Goal: Information Seeking & Learning: Learn about a topic

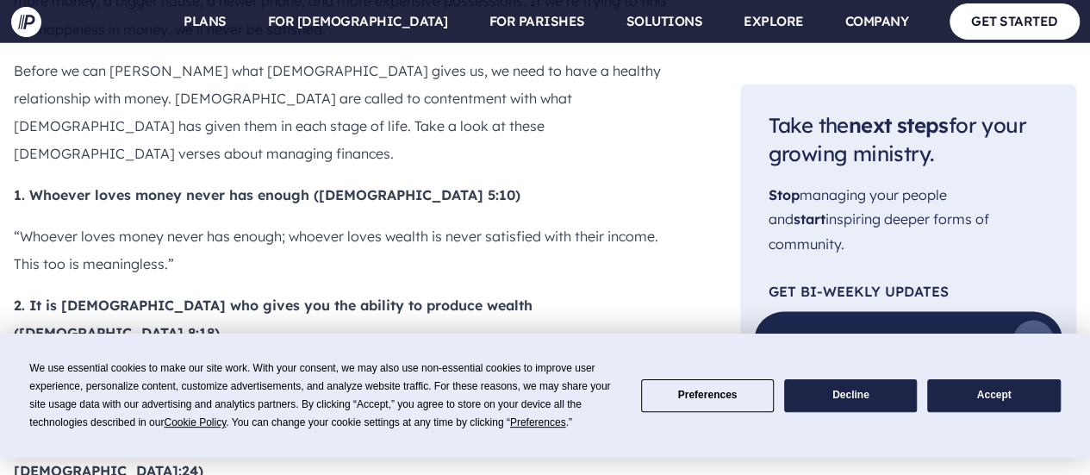
scroll to position [1622, 0]
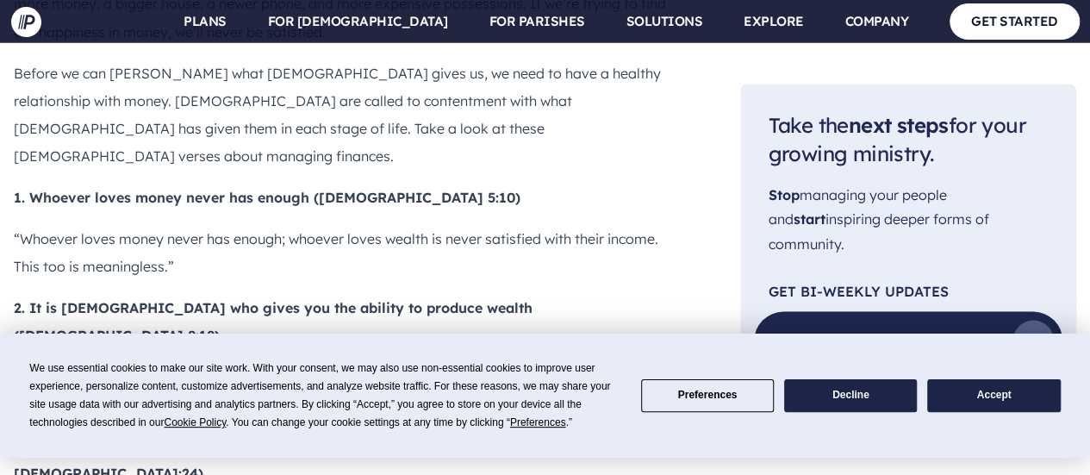
click at [359, 188] on b "1. Whoever loves money never has enough ([DEMOGRAPHIC_DATA] 5:10)" at bounding box center [267, 196] width 507 height 17
copy b "[DEMOGRAPHIC_DATA]"
drag, startPoint x: 409, startPoint y: 205, endPoint x: 532, endPoint y: 209, distance: 122.4
click at [532, 298] on b "2. It is [DEMOGRAPHIC_DATA] who gives you the ability to produce wealth ([DEMOG…" at bounding box center [273, 320] width 519 height 45
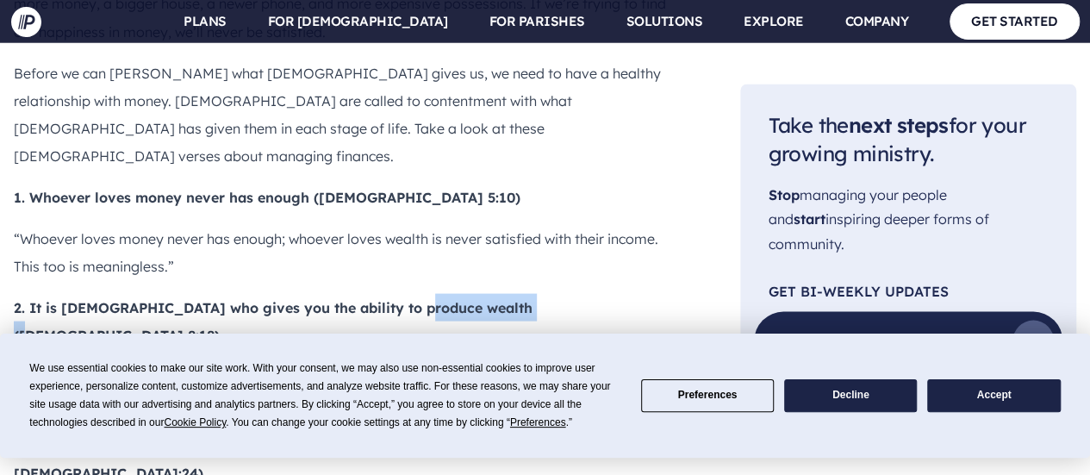
copy b "[DEMOGRAPHIC_DATA] 8:18"
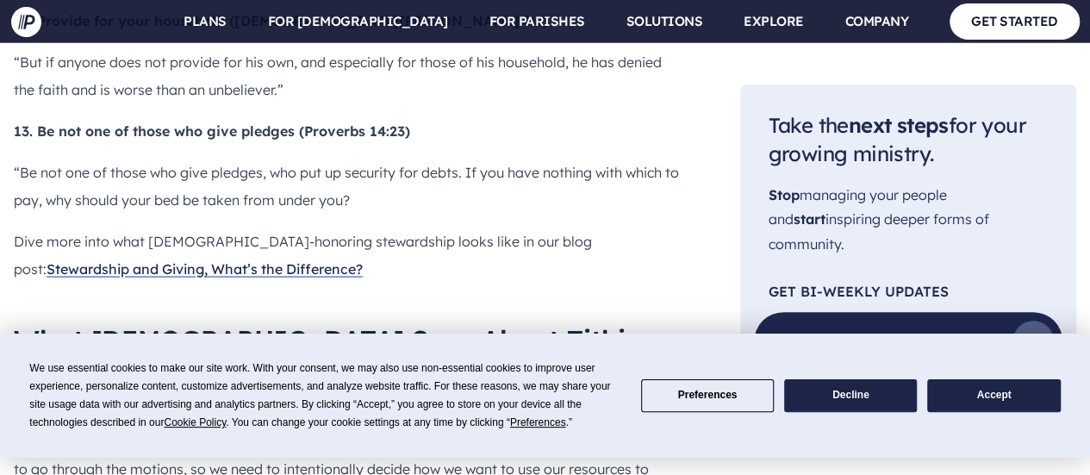
scroll to position [3435, 0]
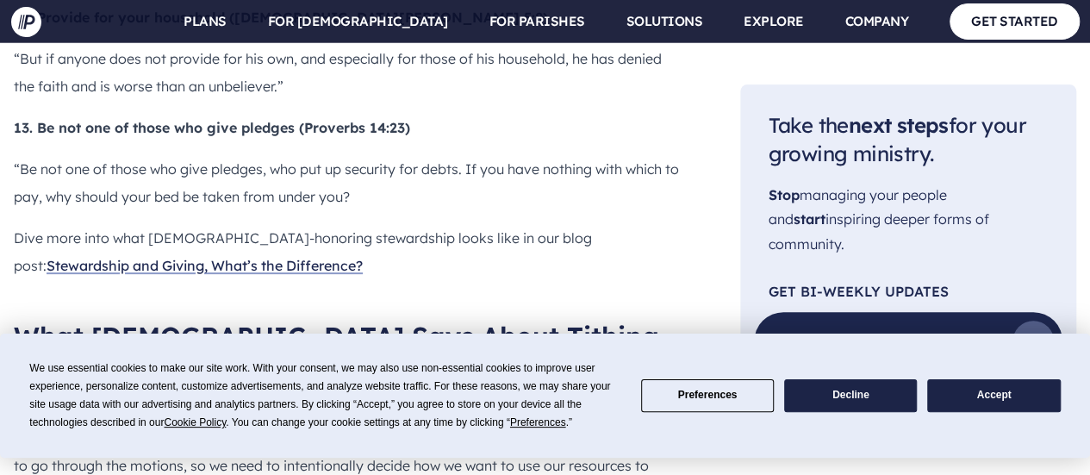
click at [898, 406] on button "Decline" at bounding box center [850, 396] width 133 height 34
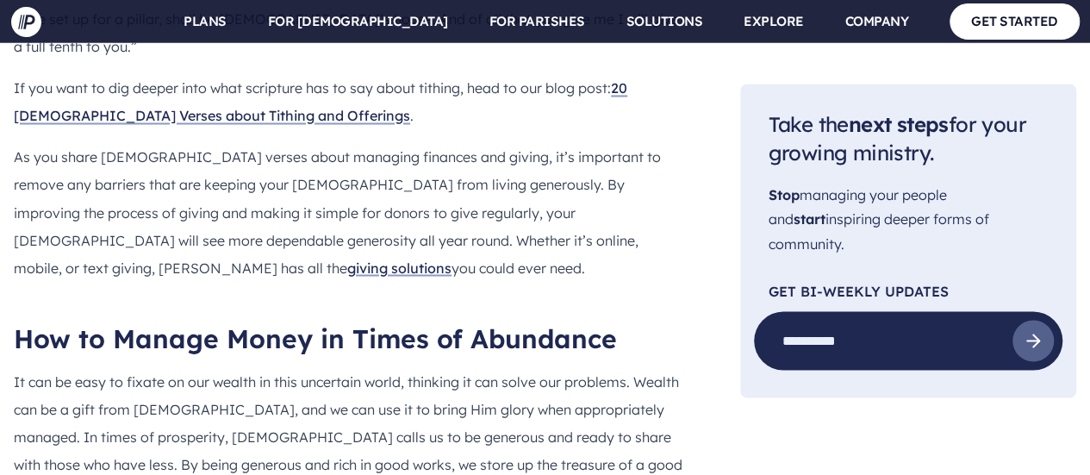
scroll to position [4709, 0]
drag, startPoint x: 357, startPoint y: 233, endPoint x: 475, endPoint y: 231, distance: 118.0
copy b "([DEMOGRAPHIC_DATA] 5:19"
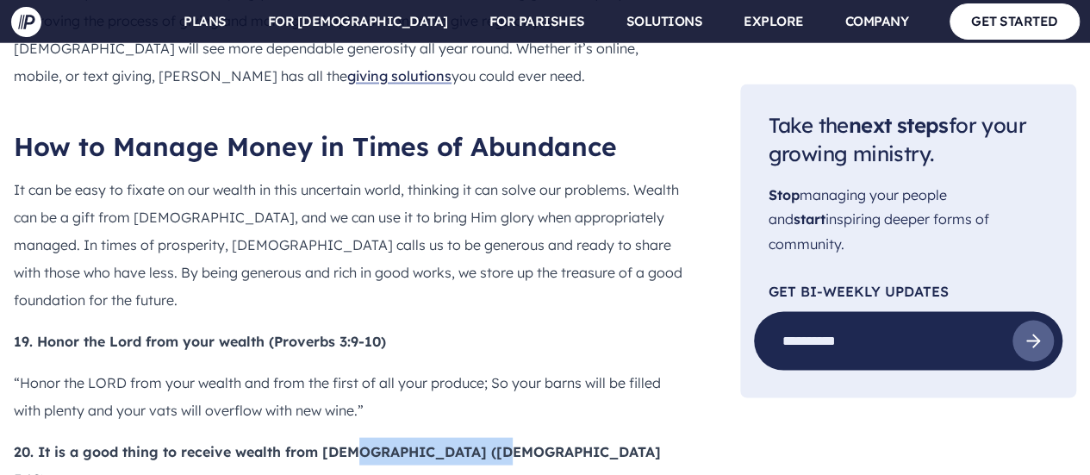
scroll to position [4923, 0]
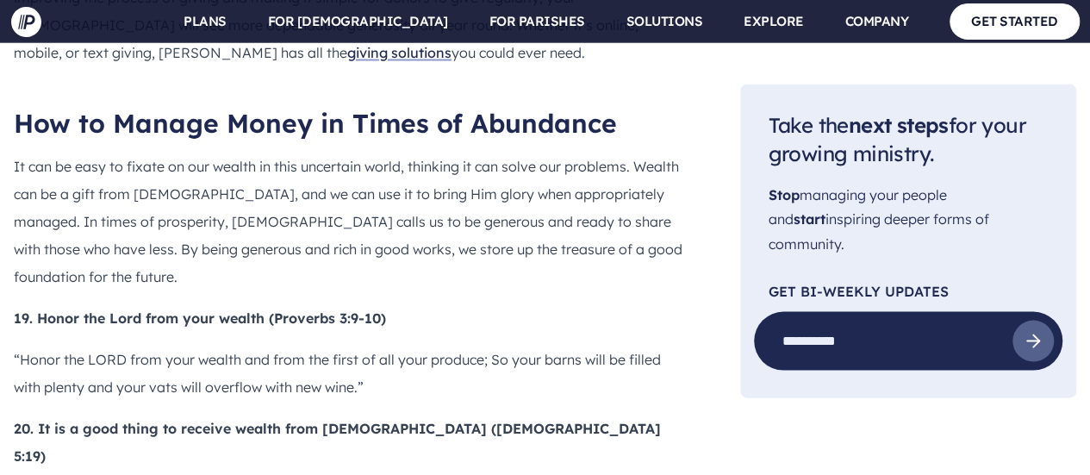
drag, startPoint x: 376, startPoint y: 235, endPoint x: 496, endPoint y: 237, distance: 120.6
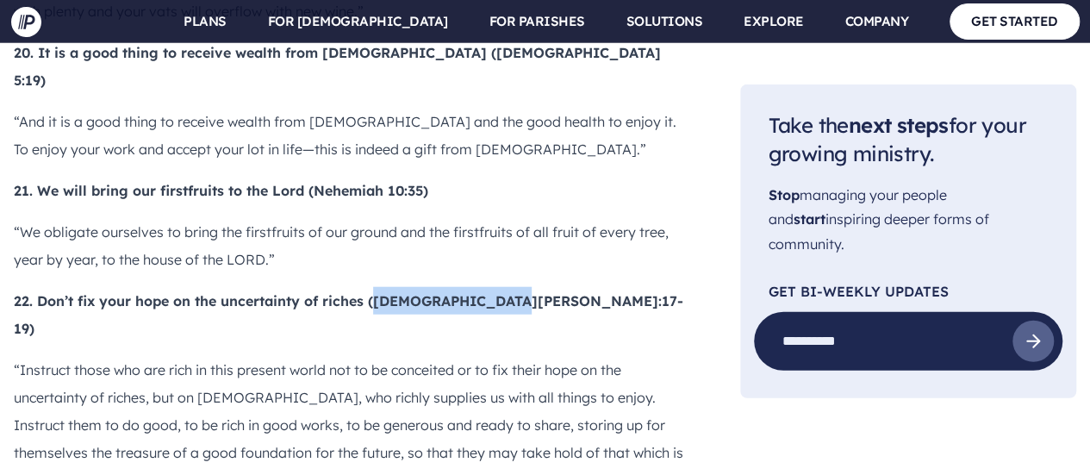
scroll to position [5353, 0]
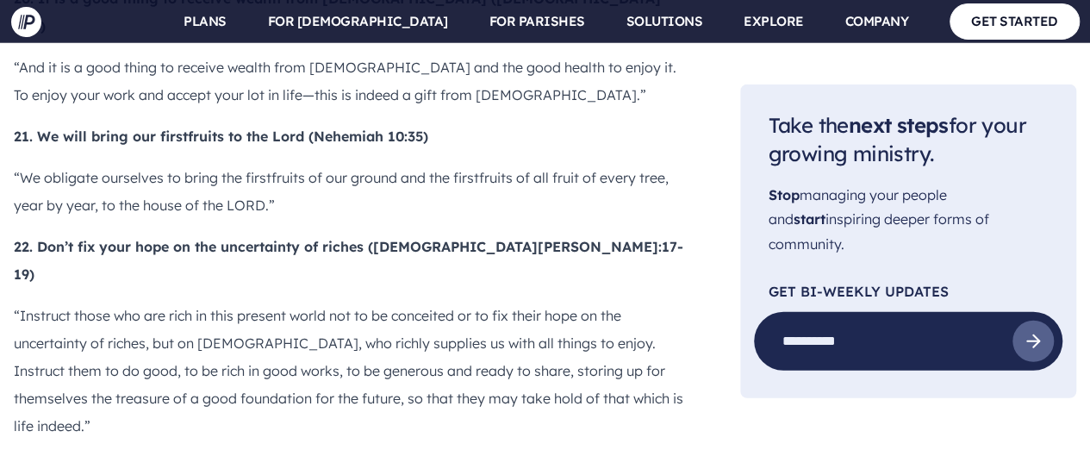
drag, startPoint x: 255, startPoint y: 196, endPoint x: 360, endPoint y: 200, distance: 105.2
copy b "Philippians 4:19"
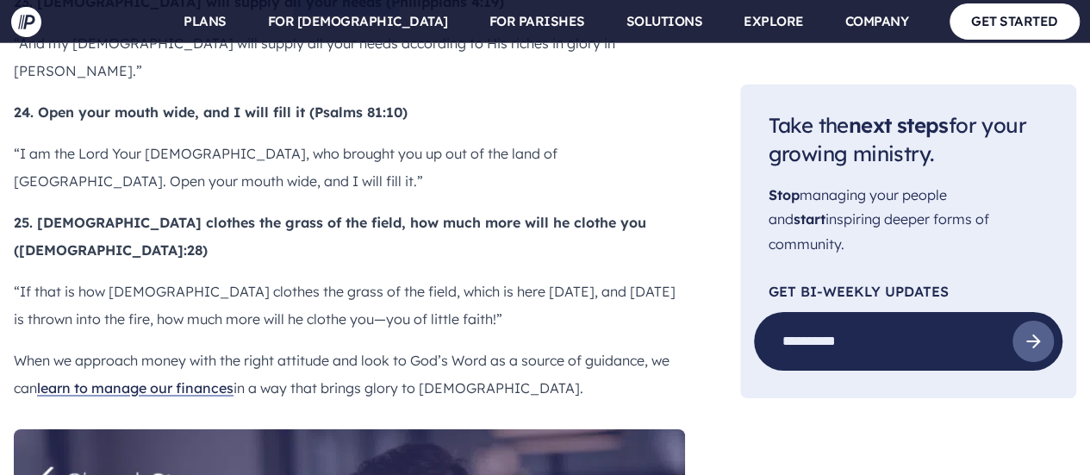
scroll to position [6172, 0]
